Goal: Use online tool/utility: Utilize a website feature to perform a specific function

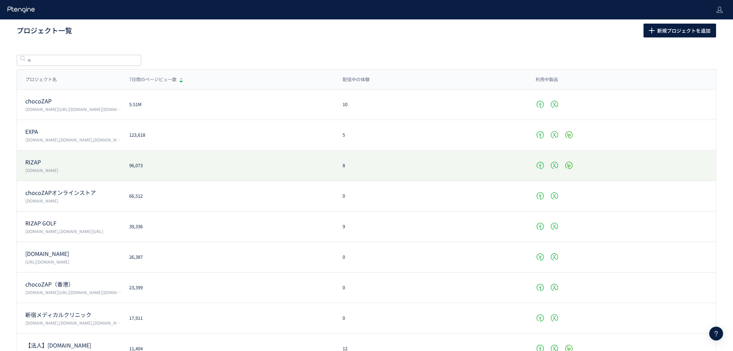
click at [84, 179] on div "RIZAP www.rizap.jp 96,073 8" at bounding box center [366, 165] width 699 height 30
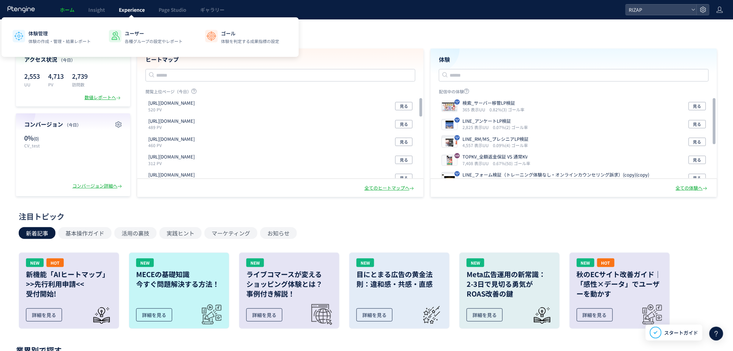
click at [141, 10] on span "Experience" at bounding box center [132, 9] width 26 height 7
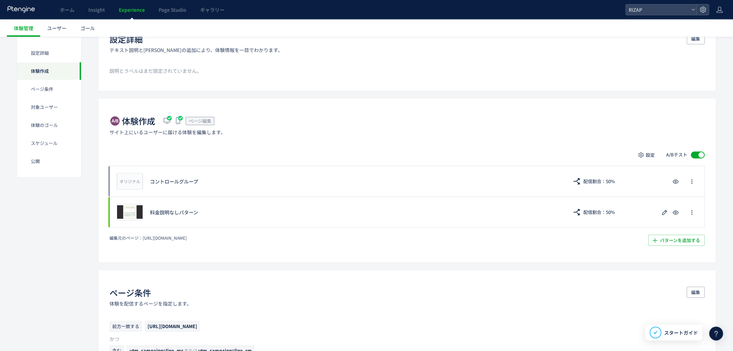
scroll to position [115, 0]
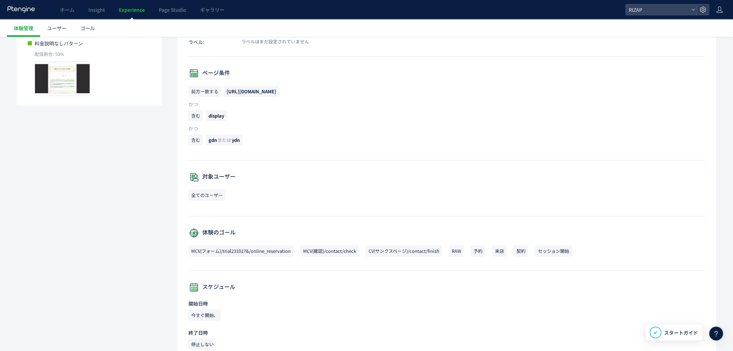
scroll to position [73, 0]
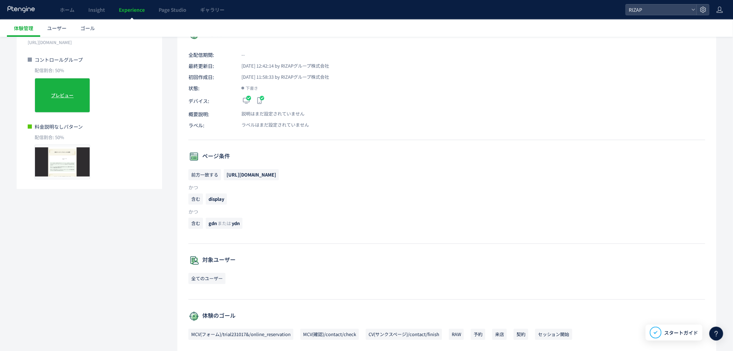
click at [59, 96] on span "プレビュー" at bounding box center [62, 95] width 23 height 7
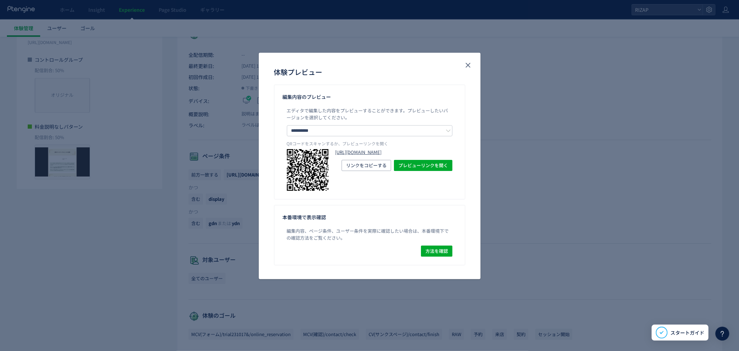
click at [364, 156] on link "[URL][DOMAIN_NAME]" at bounding box center [393, 152] width 117 height 7
click at [468, 66] on icon "close" at bounding box center [468, 65] width 8 height 8
